Goal: Register for event/course

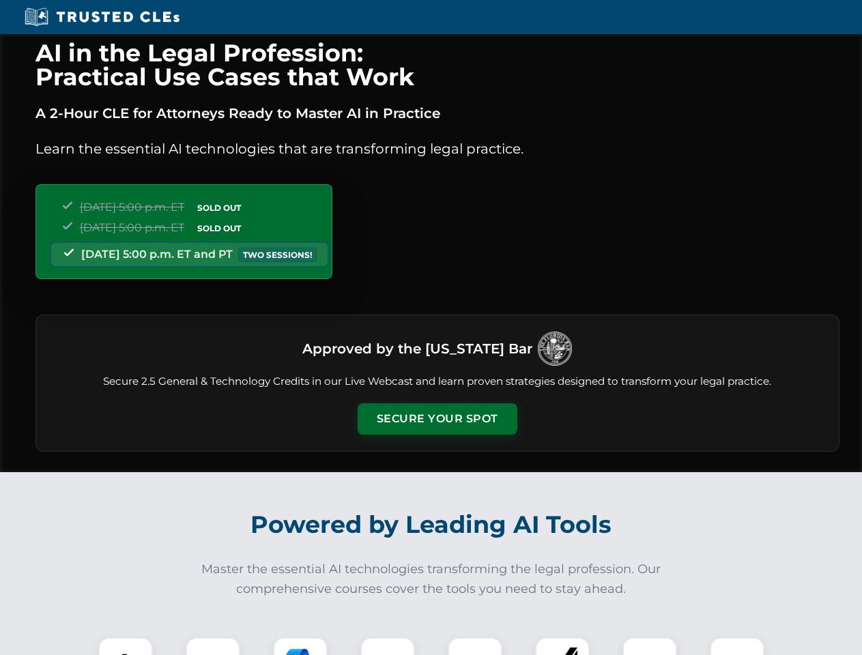
click at [437, 419] on button "Secure Your Spot" at bounding box center [438, 418] width 160 height 31
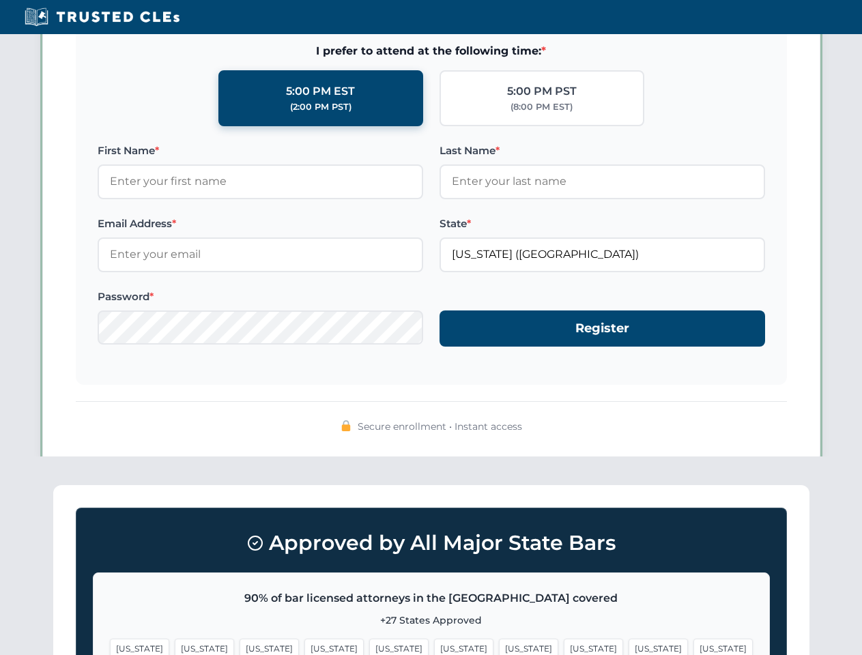
click at [499, 646] on span "[US_STATE]" at bounding box center [528, 649] width 59 height 20
click at [629, 646] on span "[US_STATE]" at bounding box center [658, 649] width 59 height 20
